Goal: Find specific page/section: Find specific page/section

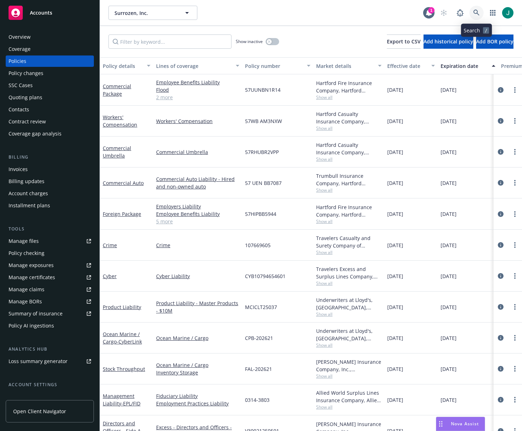
click at [475, 12] on icon at bounding box center [476, 13] width 6 height 6
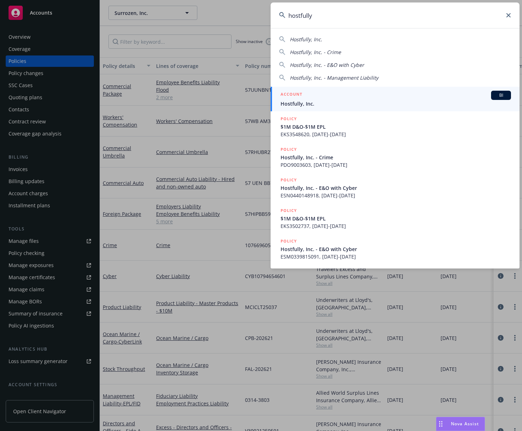
type input "hostfully"
click at [322, 103] on span "Hostfully, Inc." at bounding box center [396, 103] width 230 height 7
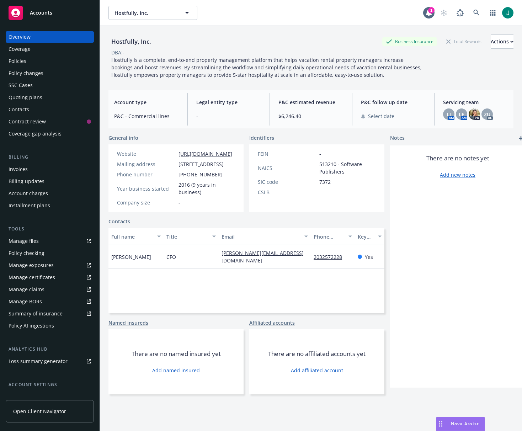
click at [20, 62] on div "Policies" at bounding box center [18, 60] width 18 height 11
